Goal: Task Accomplishment & Management: Use online tool/utility

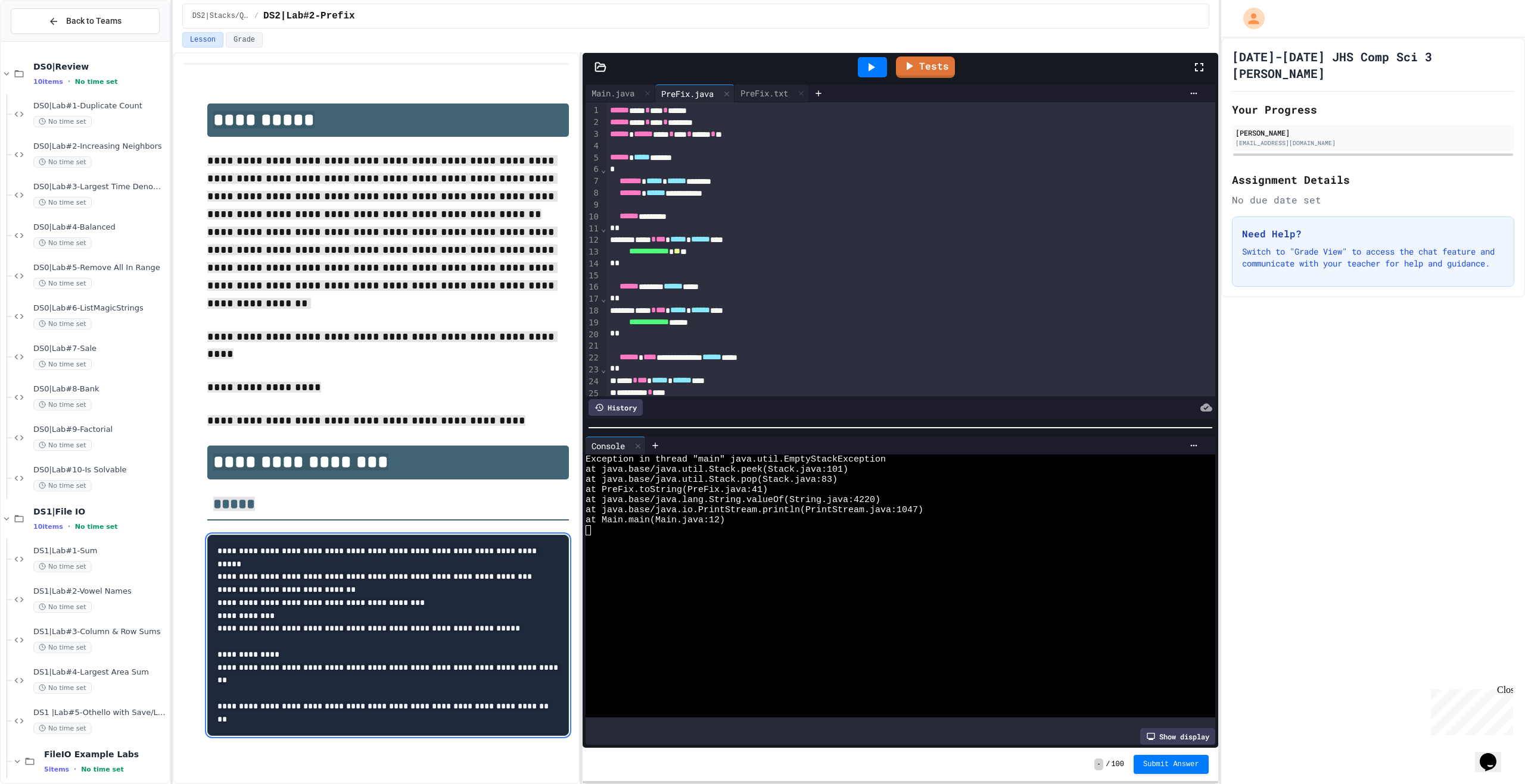
scroll to position [261, 0]
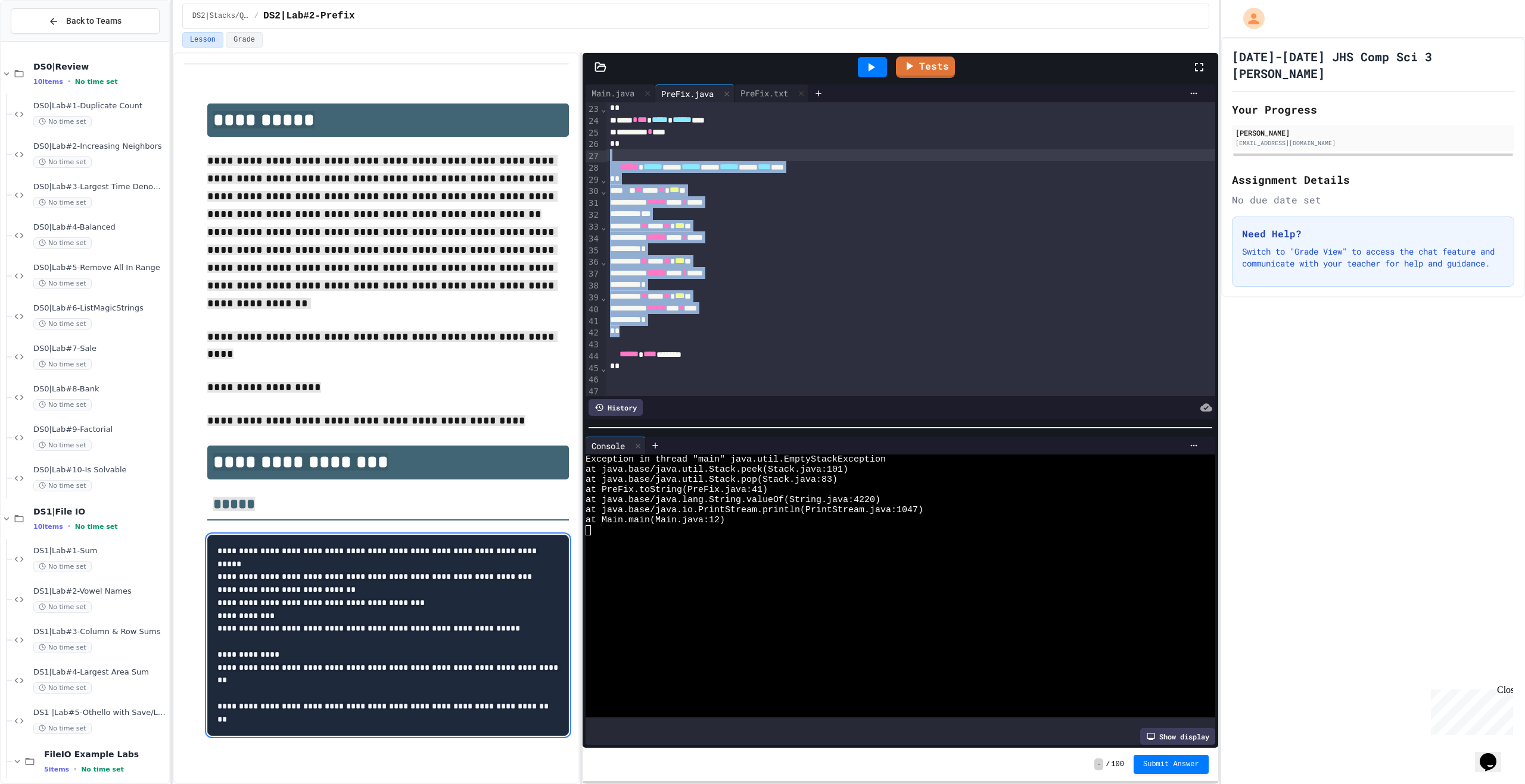
click at [869, 235] on div "****** *** * ****" at bounding box center [897, 238] width 582 height 12
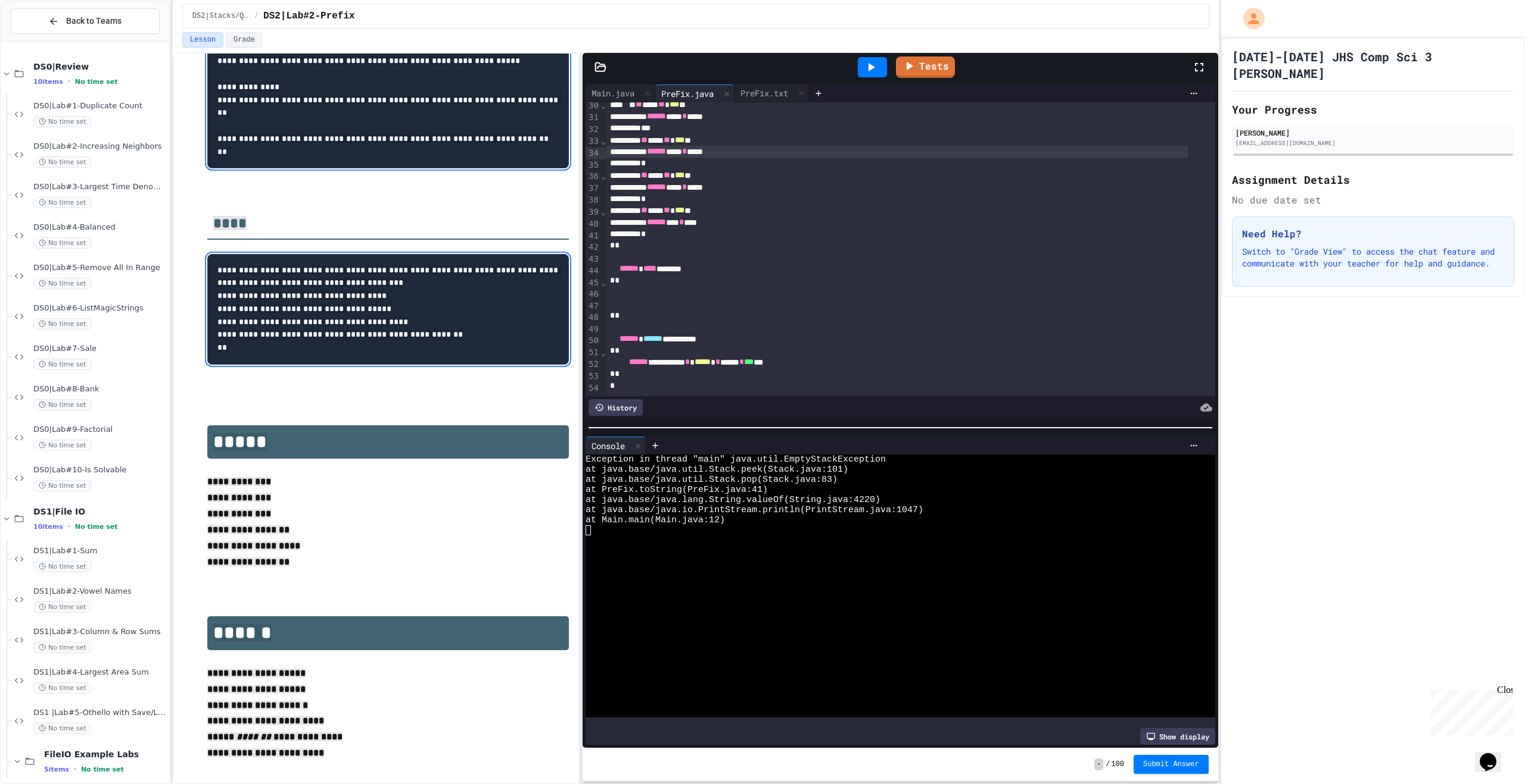
scroll to position [361, 0]
click at [678, 287] on div at bounding box center [897, 293] width 582 height 12
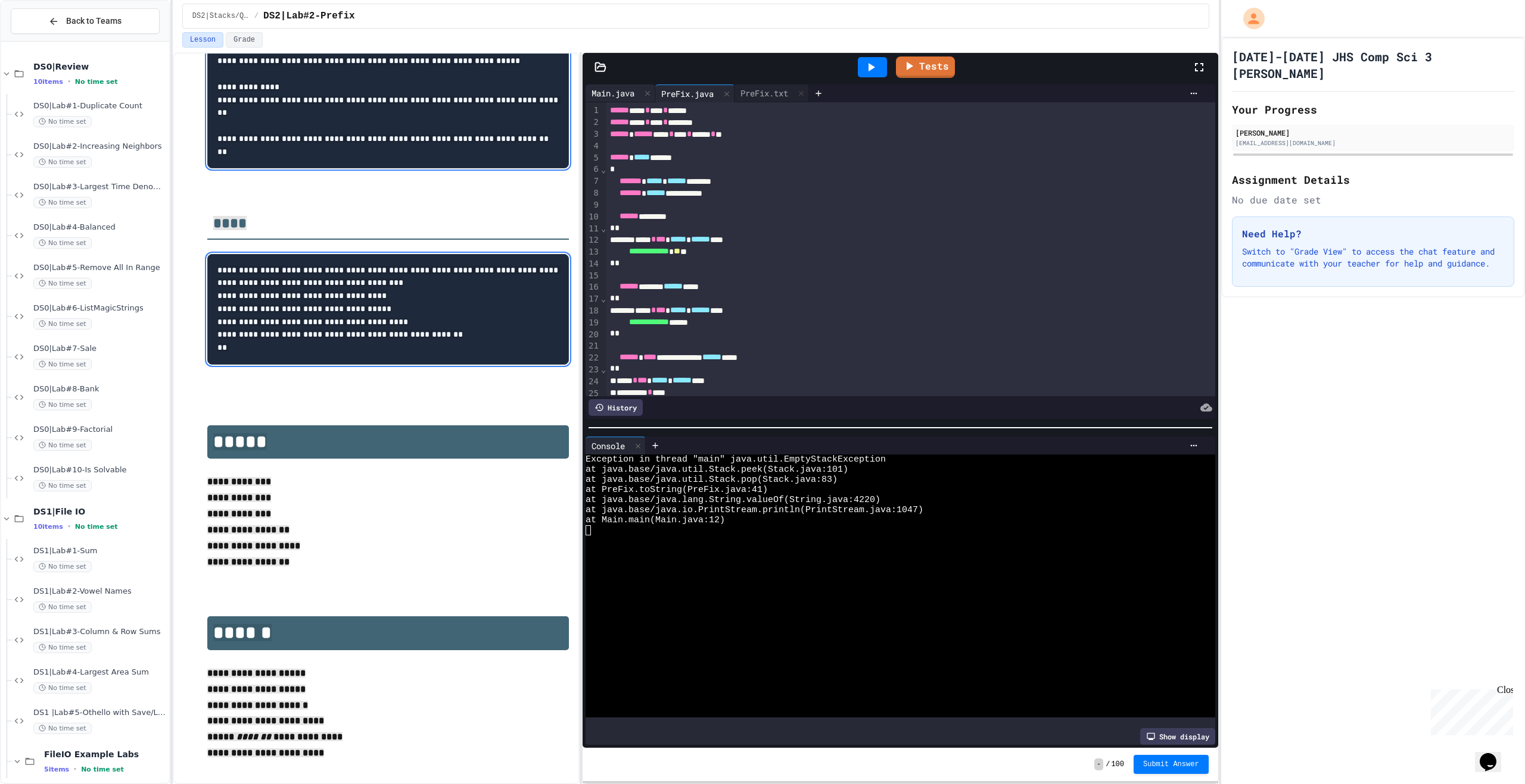
click at [610, 88] on div "Main.java" at bounding box center [613, 93] width 55 height 13
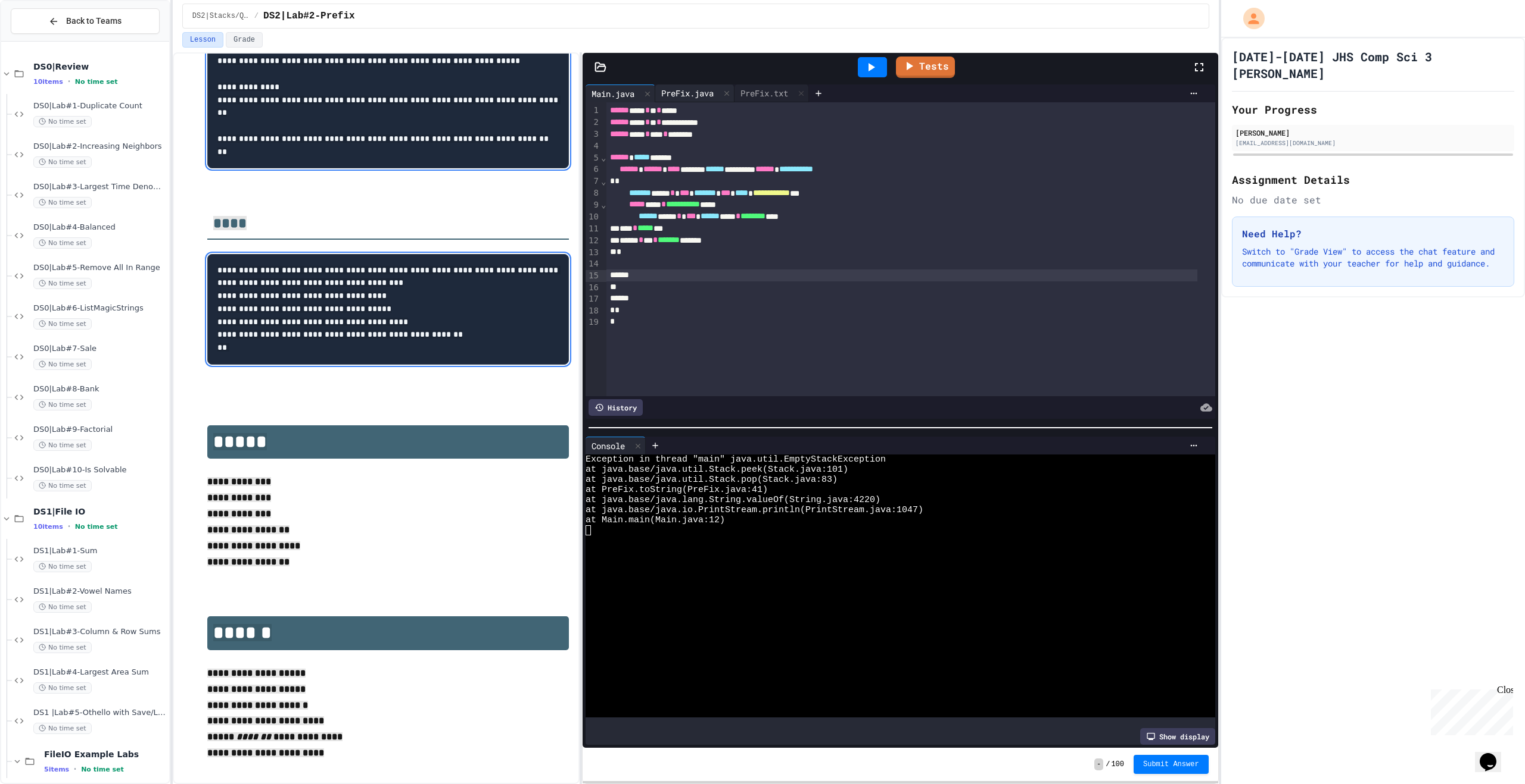
click at [699, 98] on div "PreFix.java" at bounding box center [688, 93] width 64 height 13
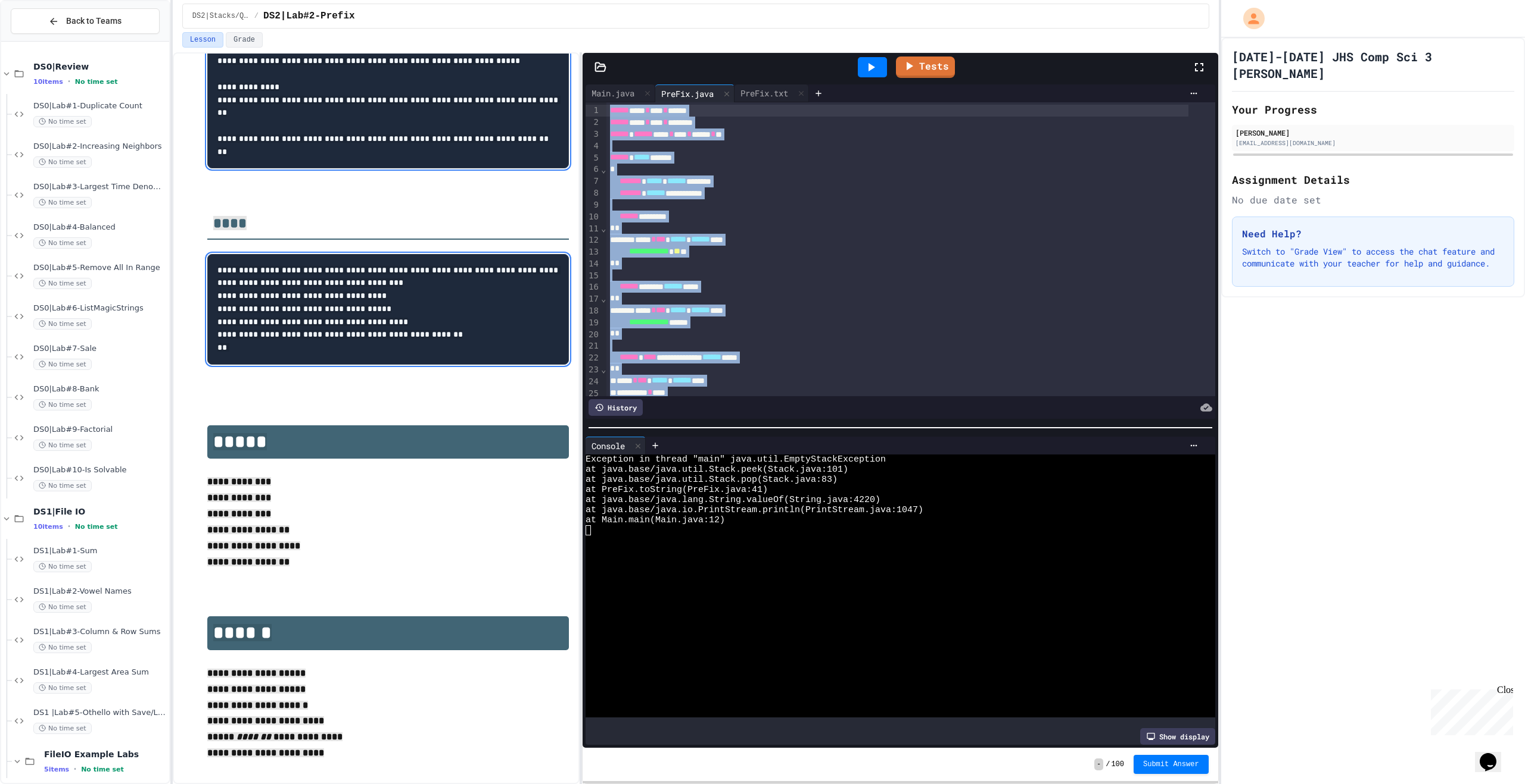
drag, startPoint x: 641, startPoint y: 280, endPoint x: 551, endPoint y: 52, distance: 245.1
click at [551, 52] on div "**********" at bounding box center [696, 417] width 1046 height 732
click at [893, 216] on div "****** ********" at bounding box center [897, 217] width 582 height 12
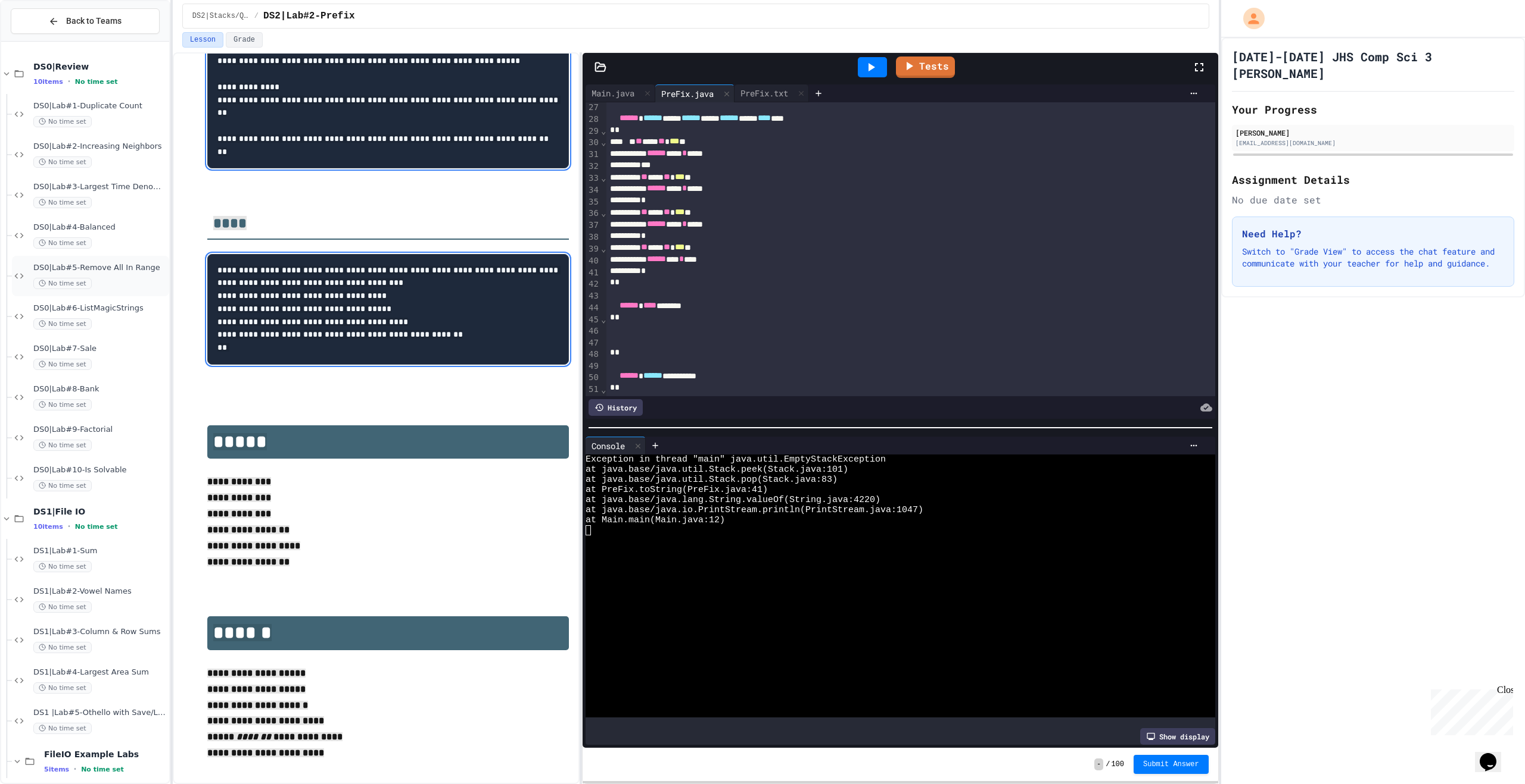
scroll to position [361, 0]
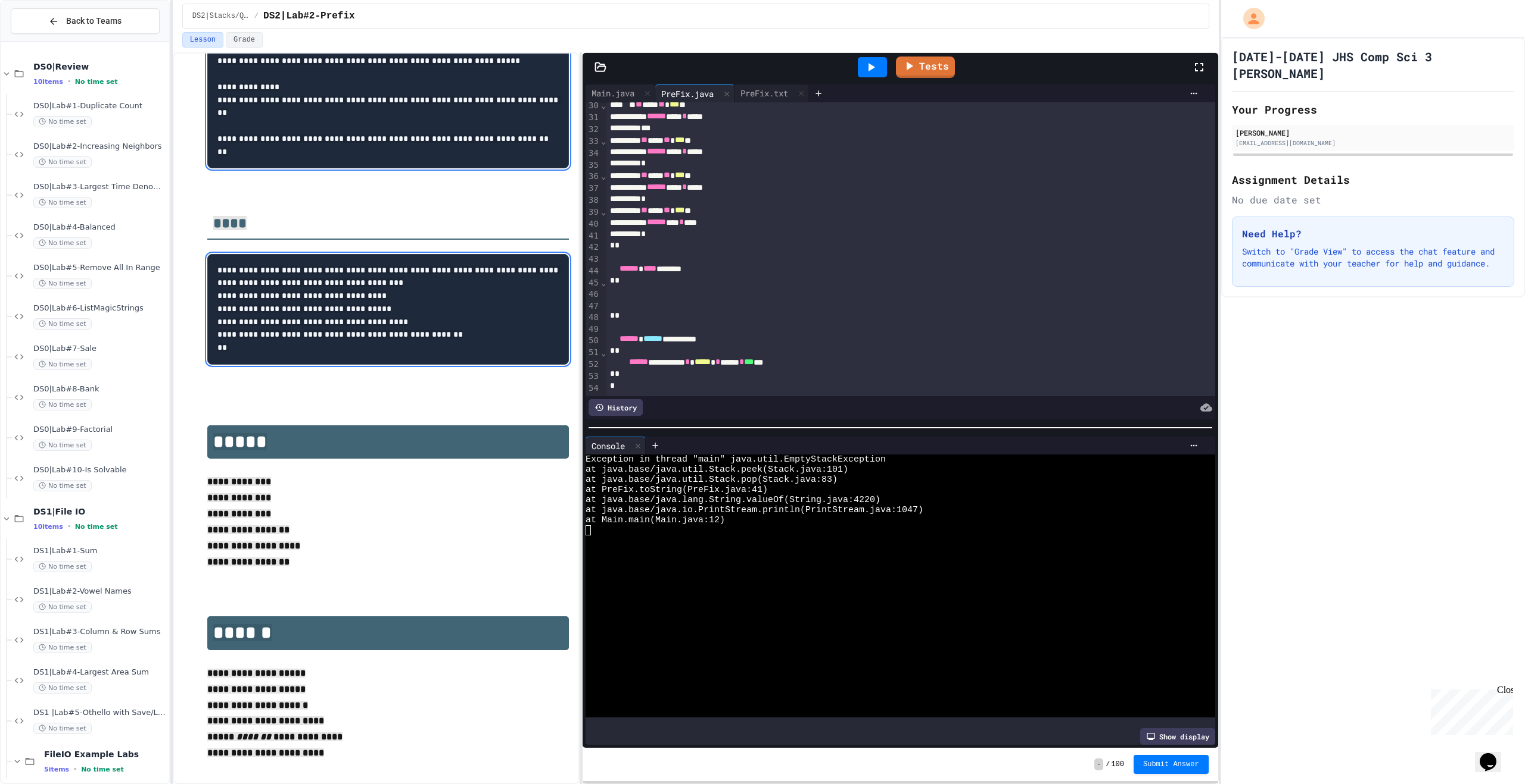
click at [669, 299] on div at bounding box center [897, 305] width 582 height 12
click at [676, 275] on div "*" at bounding box center [897, 281] width 582 height 12
click at [669, 299] on div at bounding box center [897, 305] width 582 height 12
click at [675, 275] on div "*" at bounding box center [897, 281] width 582 height 12
click at [673, 287] on div at bounding box center [897, 293] width 582 height 12
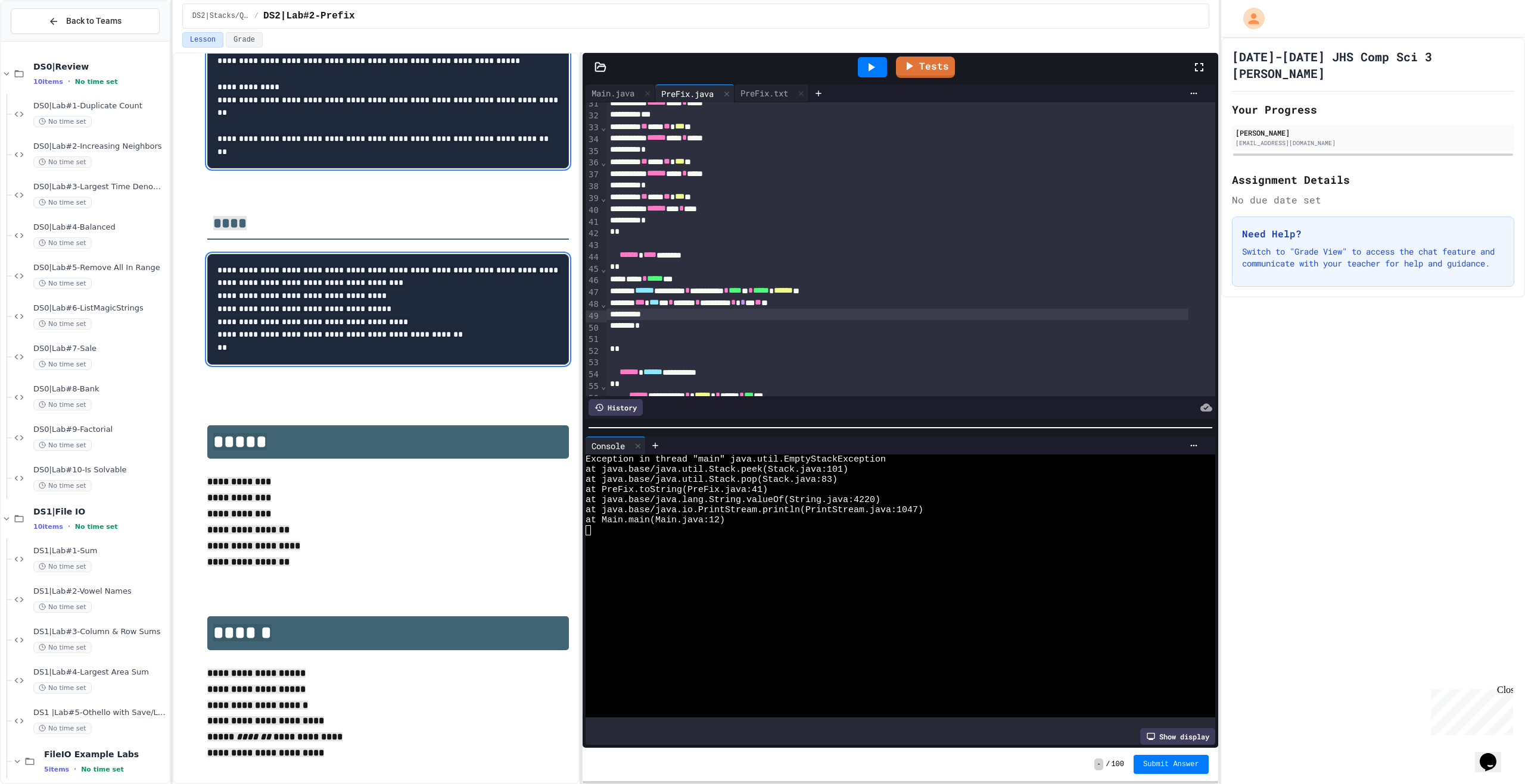
click at [776, 304] on div "*** * *** * * ****** * ********* * * *** ** **" at bounding box center [897, 303] width 582 height 12
click at [814, 303] on div "*** * *** * * ****** * ****** * * *** * * *** ** **" at bounding box center [897, 303] width 582 height 12
click at [682, 318] on div at bounding box center [897, 315] width 582 height 12
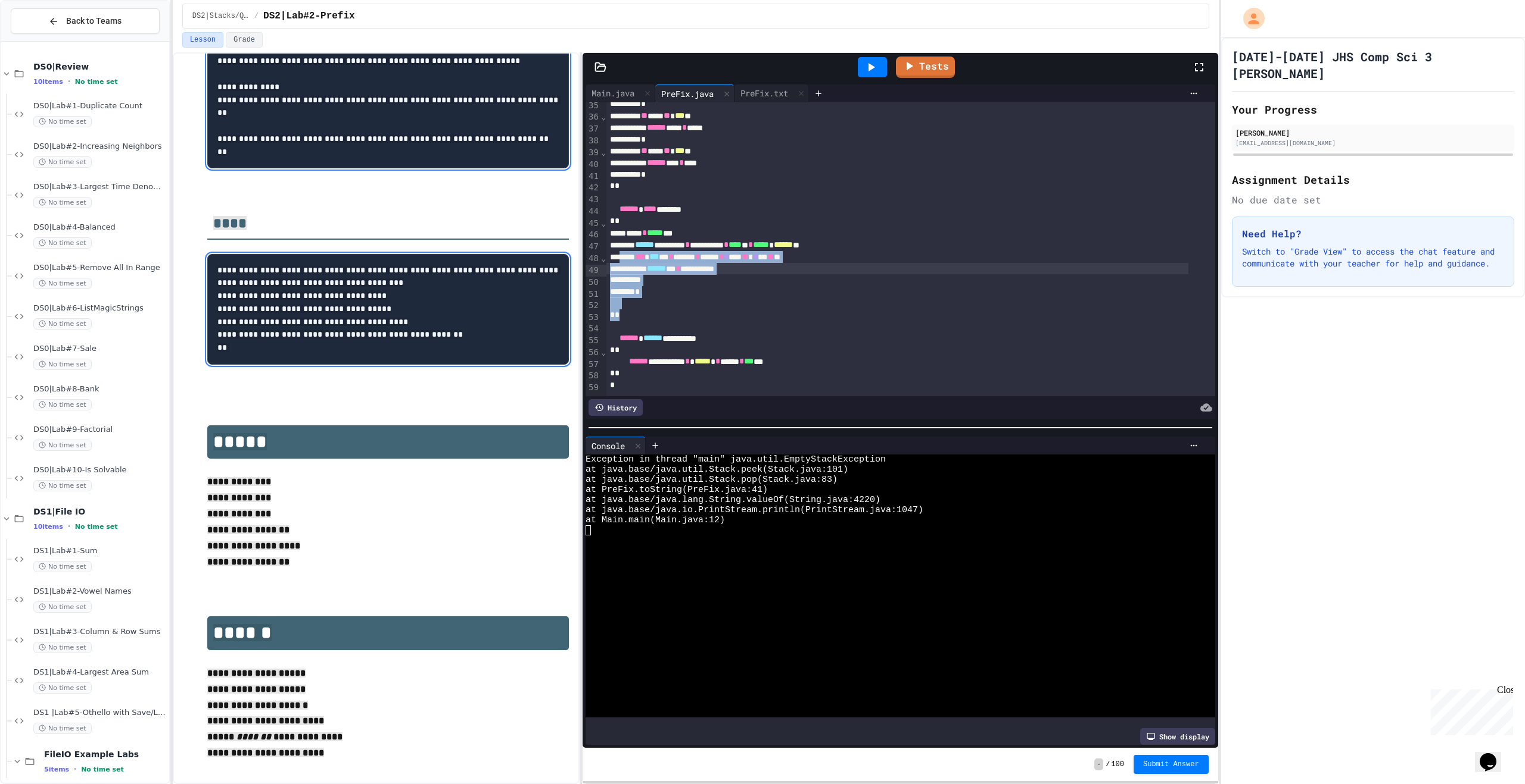
scroll to position [419, 0]
drag, startPoint x: 638, startPoint y: 307, endPoint x: 590, endPoint y: 203, distance: 114.5
click at [591, 203] on div "**********" at bounding box center [900, 250] width 630 height 294
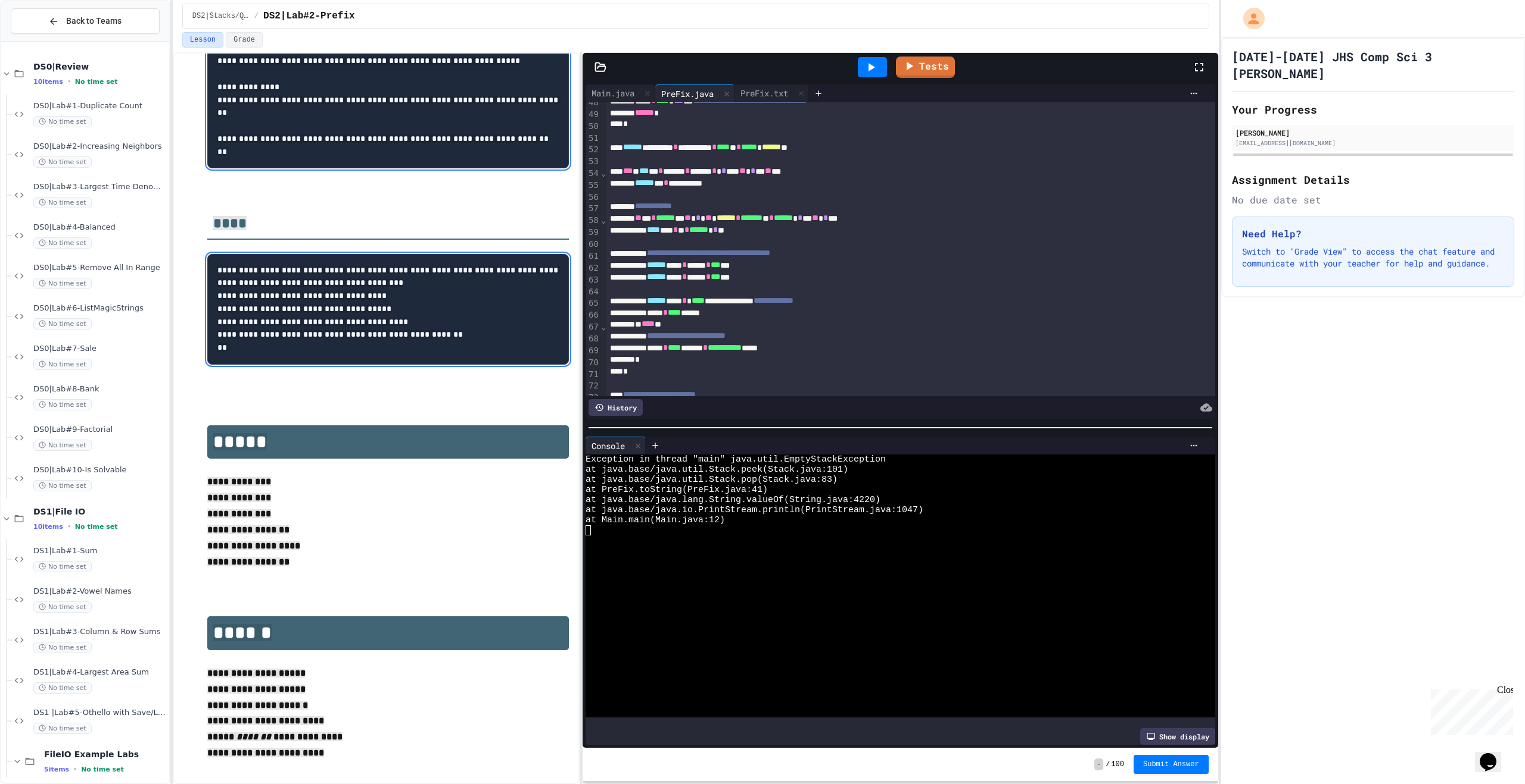
scroll to position [532, 0]
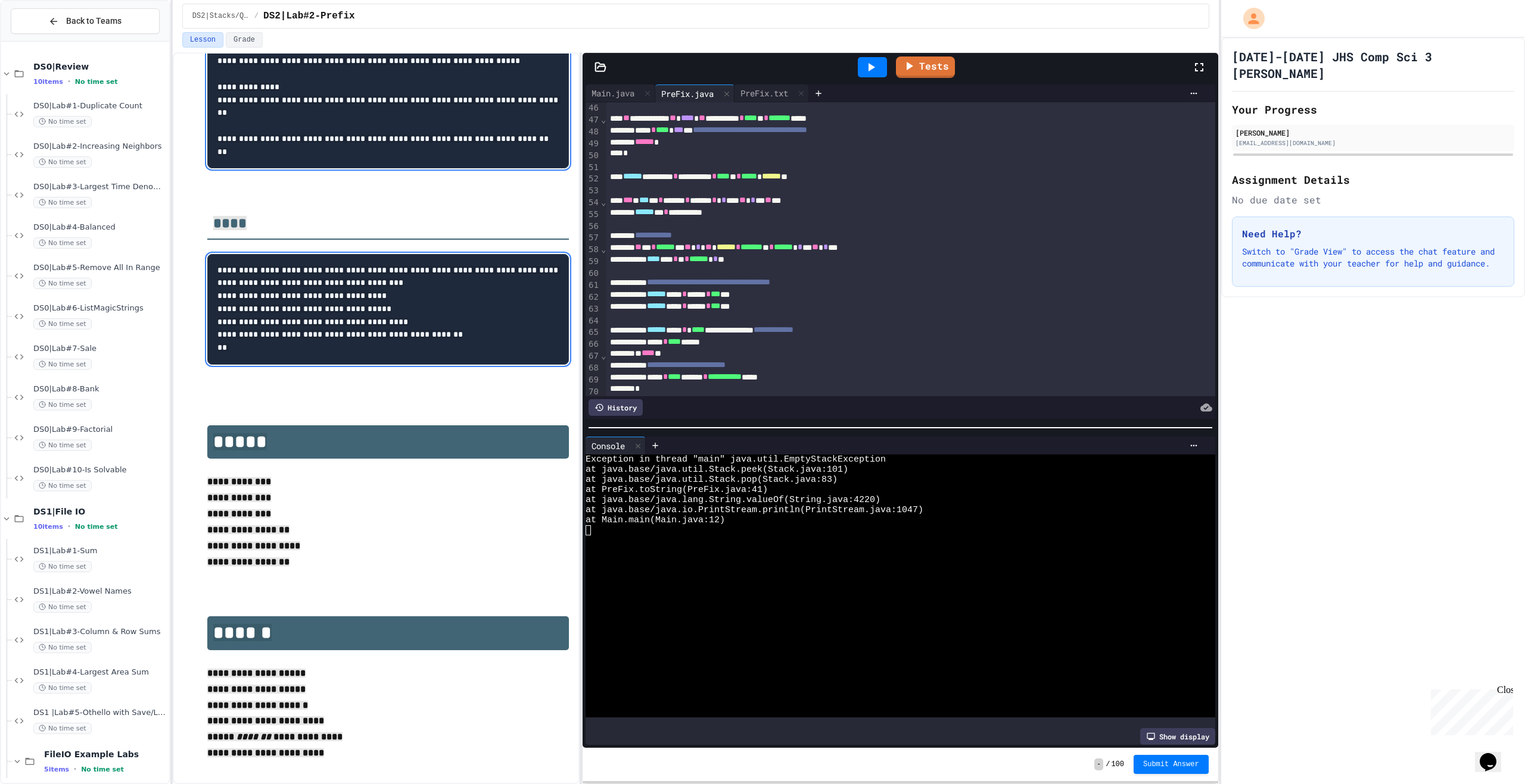
click at [862, 72] on div at bounding box center [871, 67] width 29 height 20
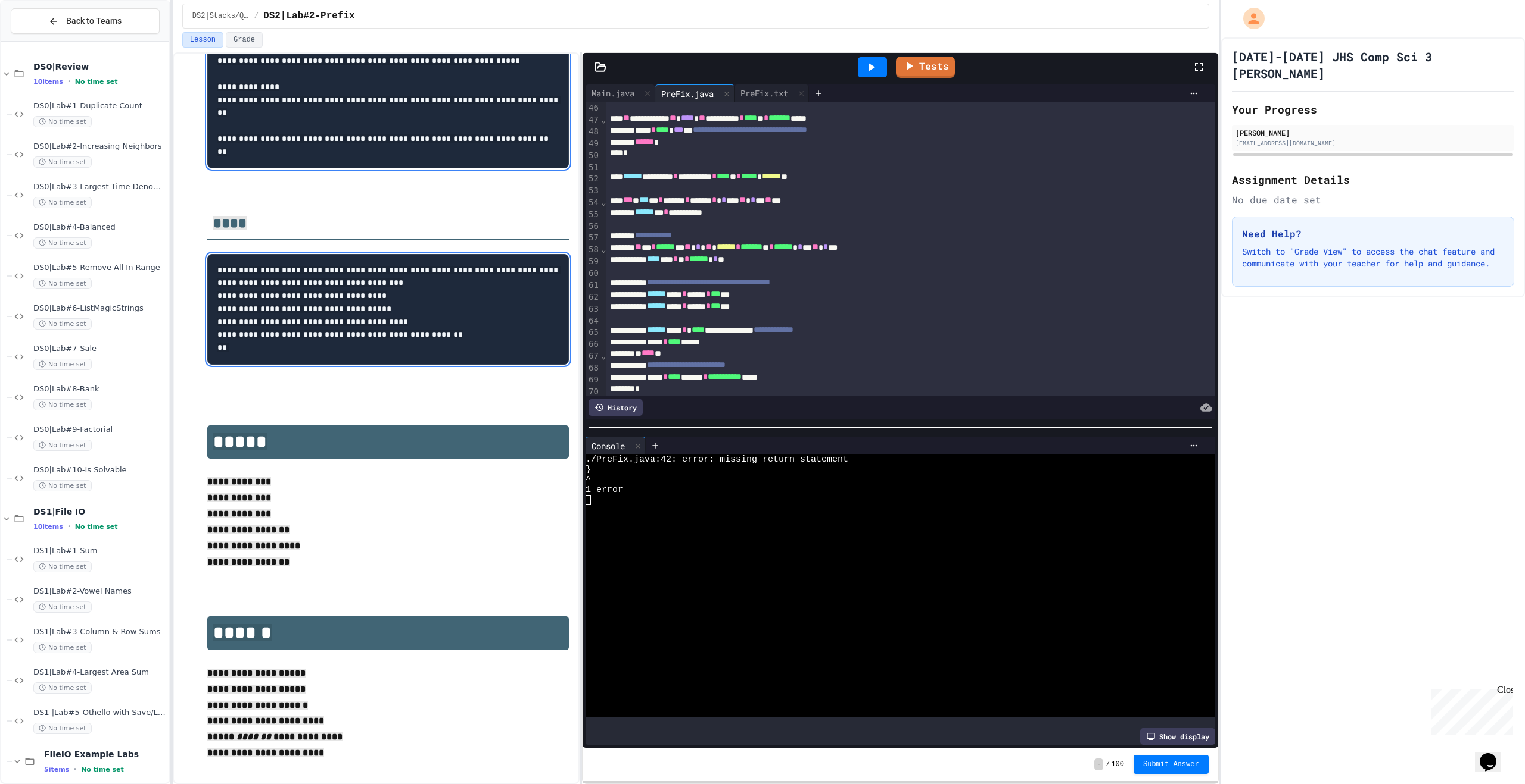
click at [883, 56] on div at bounding box center [871, 67] width 41 height 32
drag, startPoint x: 876, startPoint y: 79, endPoint x: 876, endPoint y: 72, distance: 7.0
click at [876, 73] on div at bounding box center [871, 67] width 41 height 32
click at [876, 72] on icon at bounding box center [870, 67] width 14 height 14
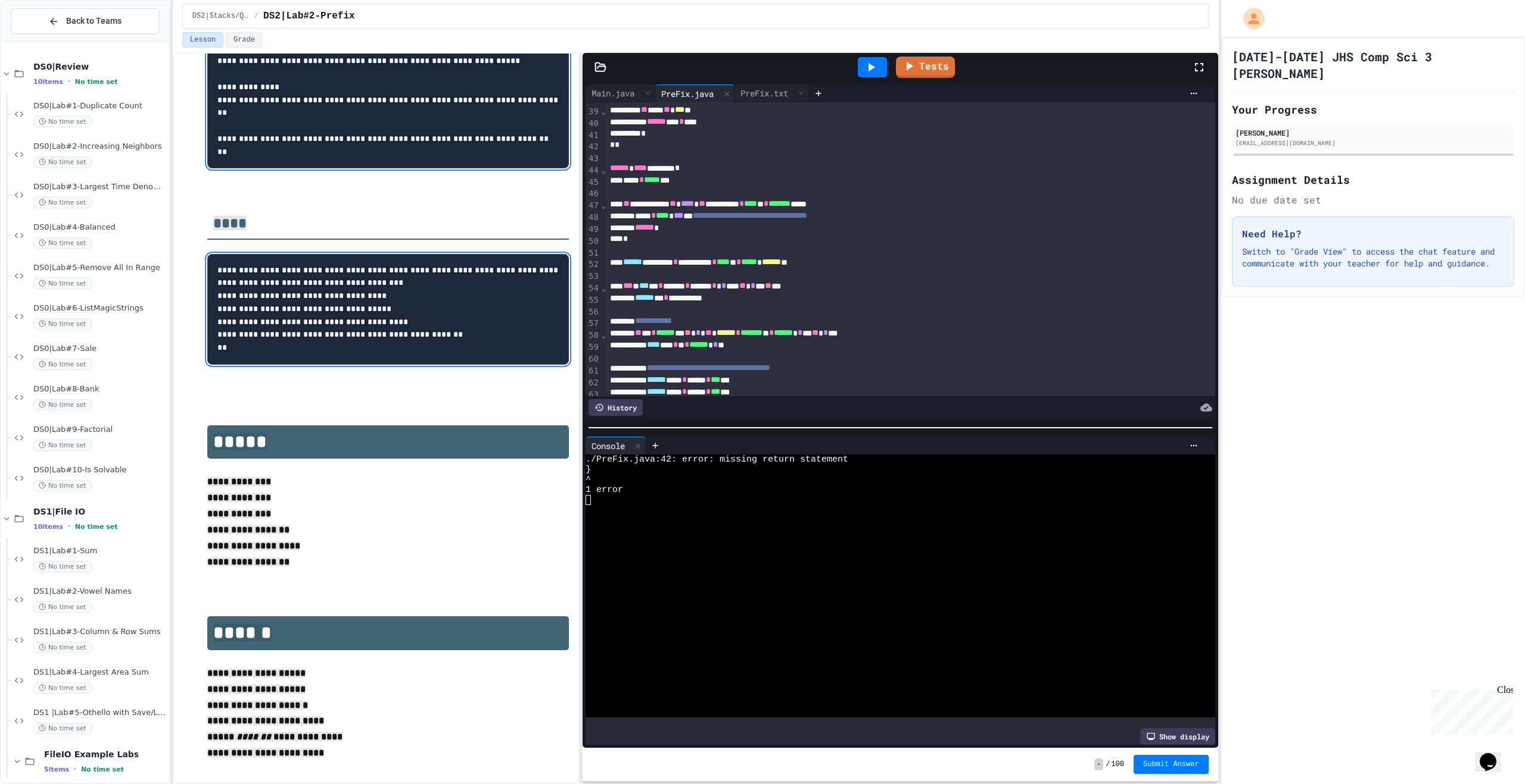
scroll to position [444, 0]
click at [646, 163] on div at bounding box center [910, 160] width 608 height 12
click at [876, 60] on icon at bounding box center [870, 67] width 14 height 14
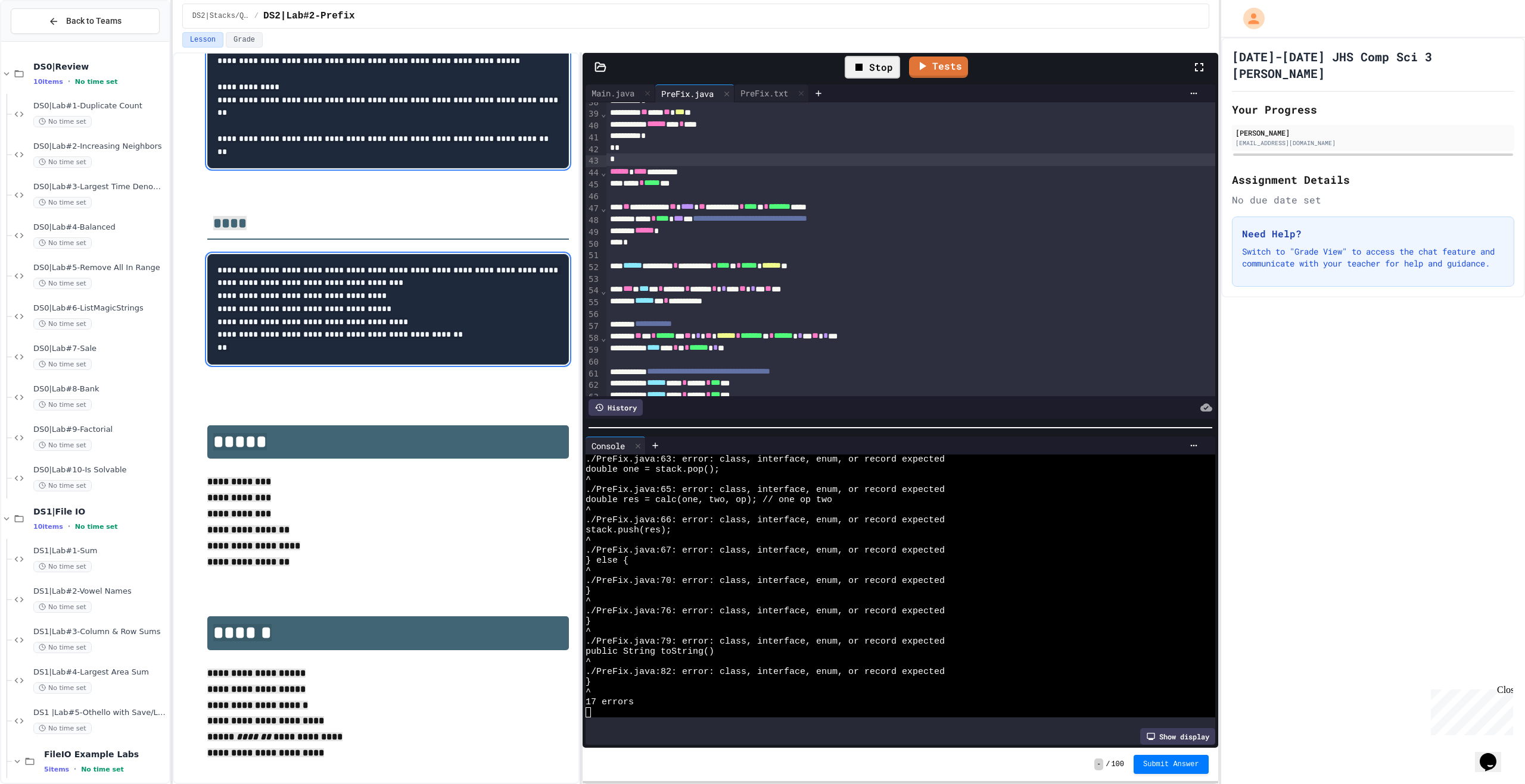
scroll to position [274, 0]
